Goal: Task Accomplishment & Management: Manage account settings

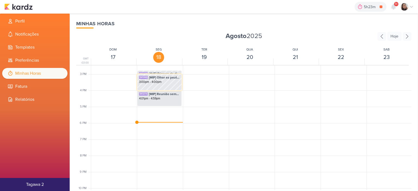
scroll to position [237, 0]
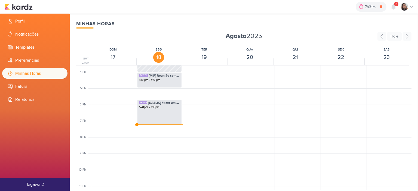
scroll to position [264, 0]
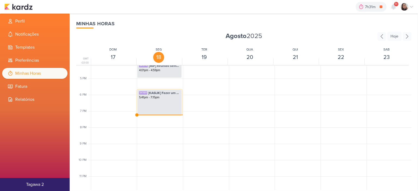
click at [171, 107] on div "SK1189 [KASLIK] Fazer um relatório [PERSON_NAME] 5:41pm - 7:15pm" at bounding box center [159, 102] width 45 height 25
select select "pm"
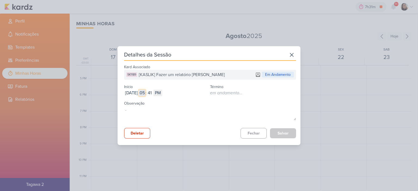
click at [145, 94] on input "05" at bounding box center [142, 93] width 7 height 7
type input "04"
click at [153, 93] on input "41" at bounding box center [149, 93] width 7 height 7
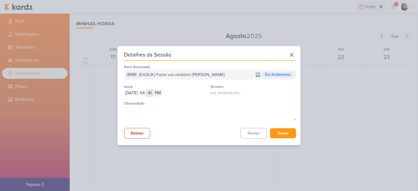
click at [153, 93] on input "41" at bounding box center [149, 93] width 7 height 7
type input "59"
click at [281, 134] on button "Salvar" at bounding box center [283, 133] width 26 height 10
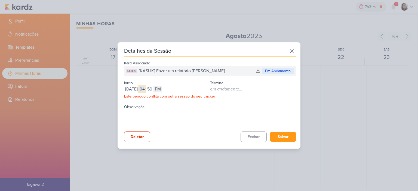
click at [145, 88] on input "04" at bounding box center [142, 89] width 7 height 7
type input "5"
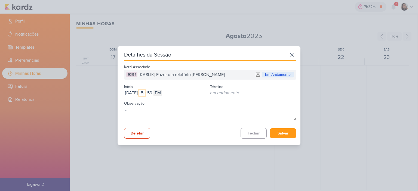
type input "5"
click at [162, 89] on div "Início [DATE] [DATE] 5 : 59 AM PM" at bounding box center [167, 89] width 86 height 13
click at [153, 91] on input "59" at bounding box center [149, 93] width 7 height 7
type input "00"
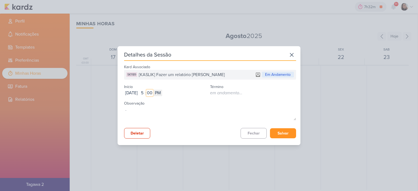
type input "00"
click at [284, 131] on button "Salvar" at bounding box center [283, 133] width 26 height 10
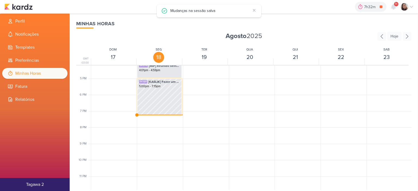
click at [160, 95] on div "SK1189 [KASLIK] Fazer um relatório [PERSON_NAME] 5:00pm - 7:15pm" at bounding box center [159, 97] width 45 height 37
select select "pm"
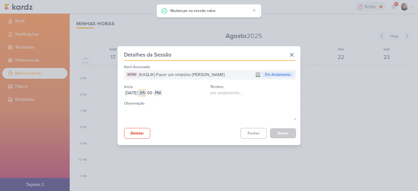
click at [145, 94] on input "05" at bounding box center [142, 93] width 7 height 7
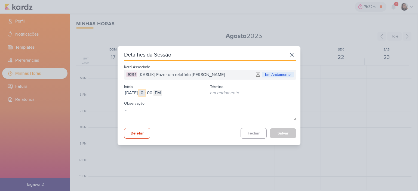
type input "12"
select select "am"
type input "12"
type input "1"
type input "12"
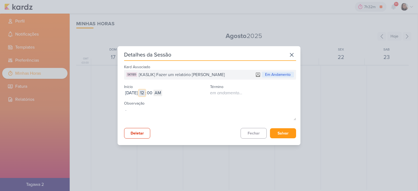
type input "1"
type input "12"
type input "1"
type input "04"
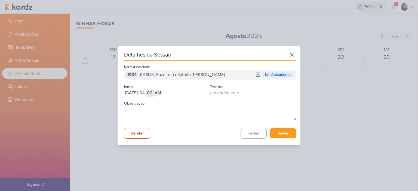
click at [153, 92] on input "00" at bounding box center [149, 93] width 7 height 7
type input "59"
click at [272, 131] on button "Salvar" at bounding box center [283, 133] width 26 height 10
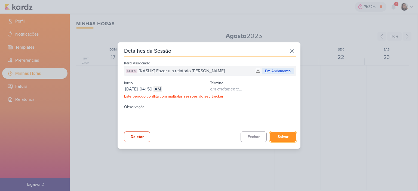
click at [274, 135] on button "Salvar" at bounding box center [283, 137] width 26 height 10
click at [290, 49] on icon at bounding box center [291, 51] width 9 height 9
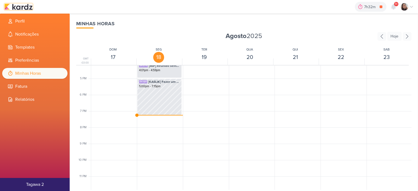
click at [26, 9] on img at bounding box center [18, 7] width 28 height 7
